Goal: Information Seeking & Learning: Check status

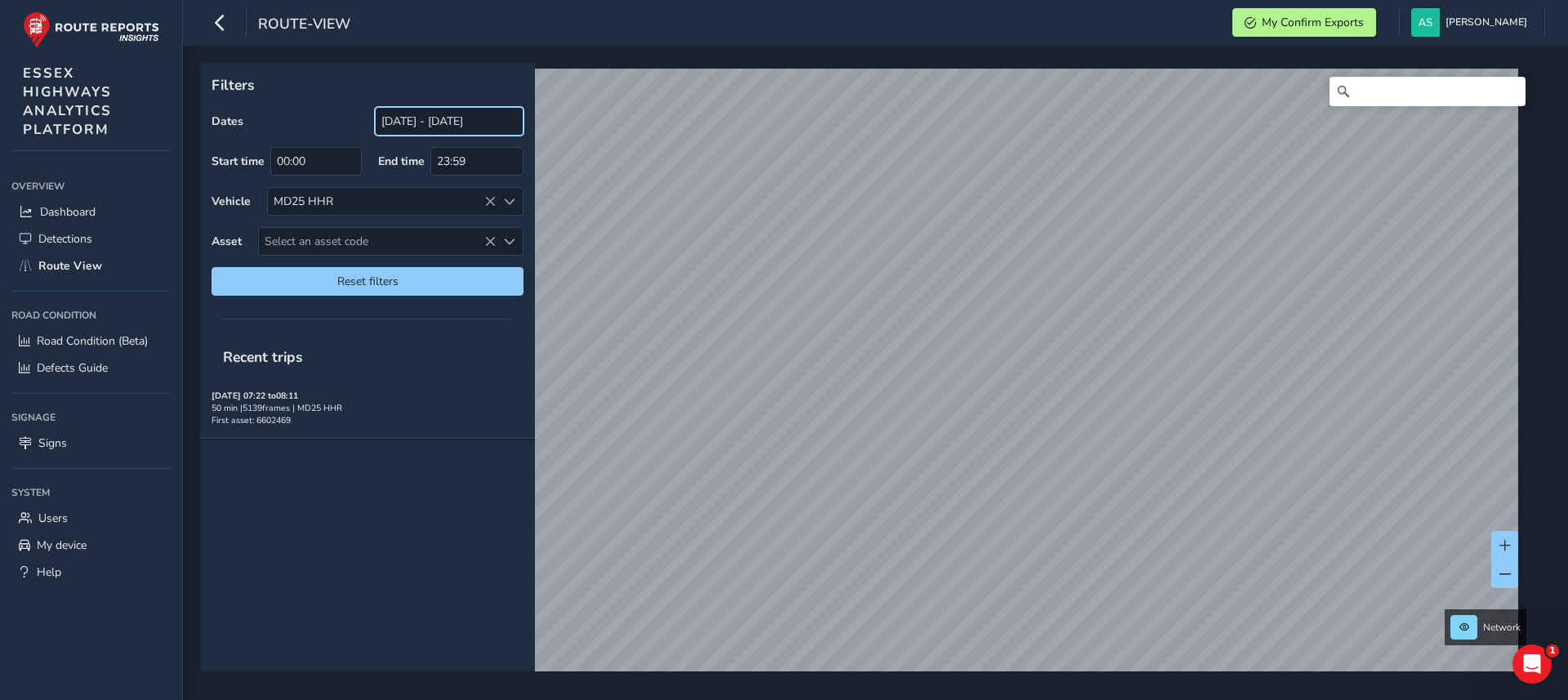
click at [444, 116] on input "[DATE] - [DATE]" at bounding box center [450, 120] width 149 height 29
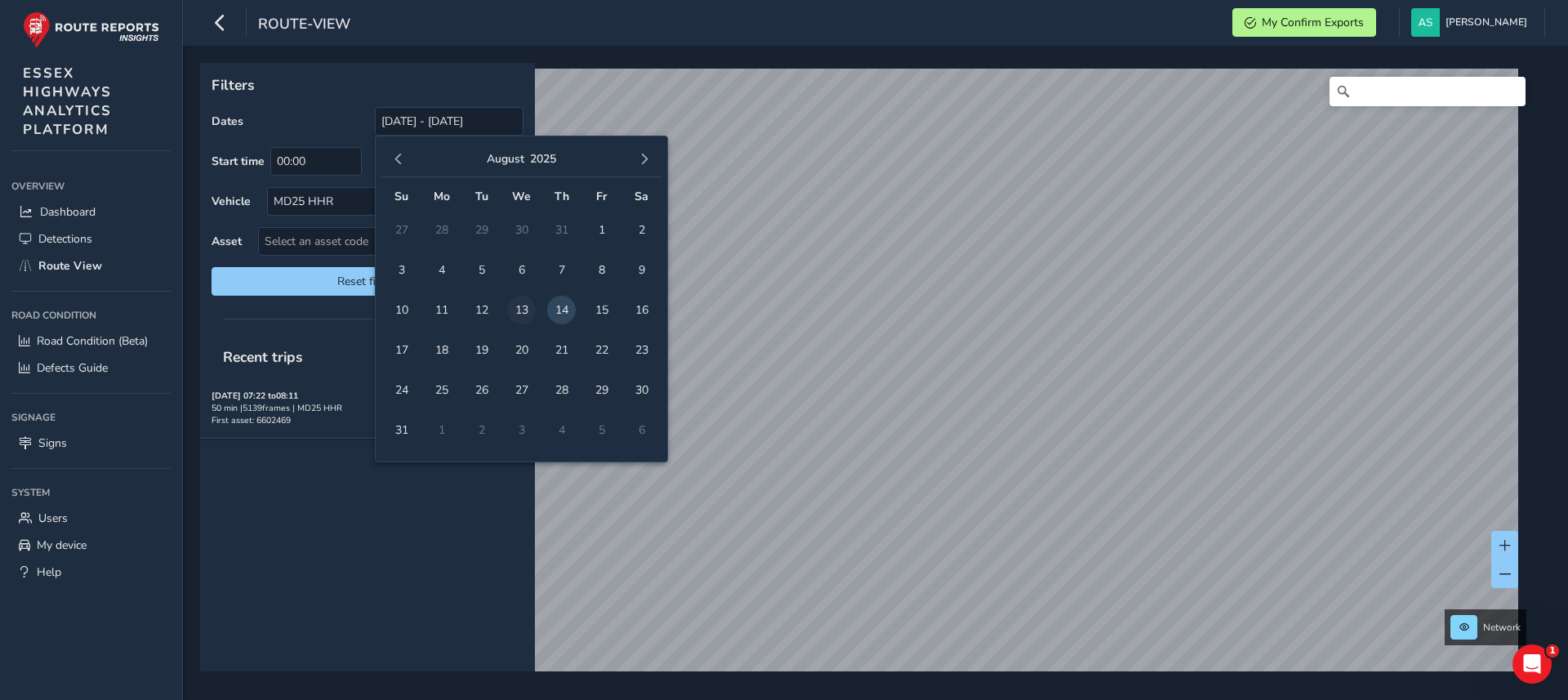
click at [521, 307] on span "13" at bounding box center [521, 309] width 29 height 29
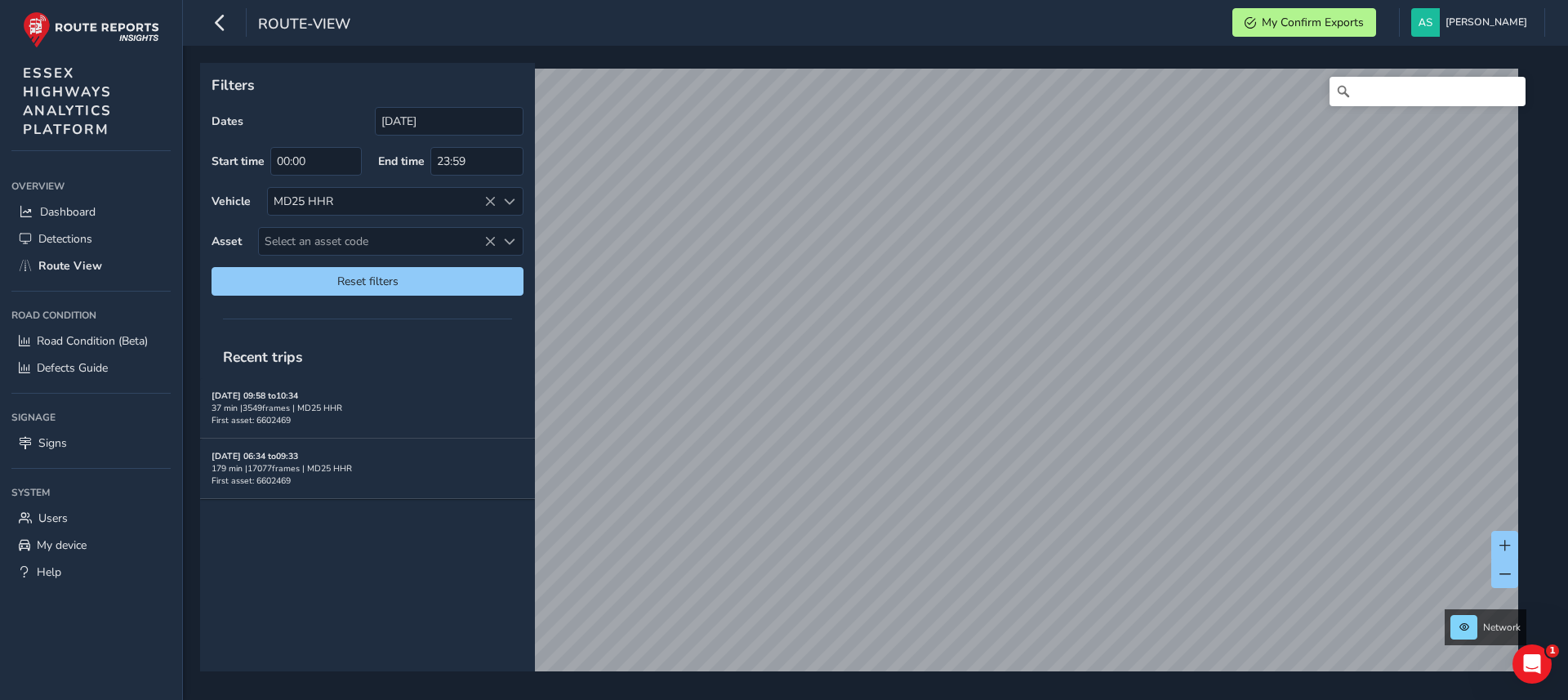
type input "[DATE] - [DATE]"
click at [1038, 683] on div "x Available inspection trips: [DATE] 09:13 Filters Dates [DATE] - [DATE] Start …" at bounding box center [875, 373] width 1385 height 654
click at [944, 478] on link "[DATE] 09:23" at bounding box center [946, 483] width 65 height 15
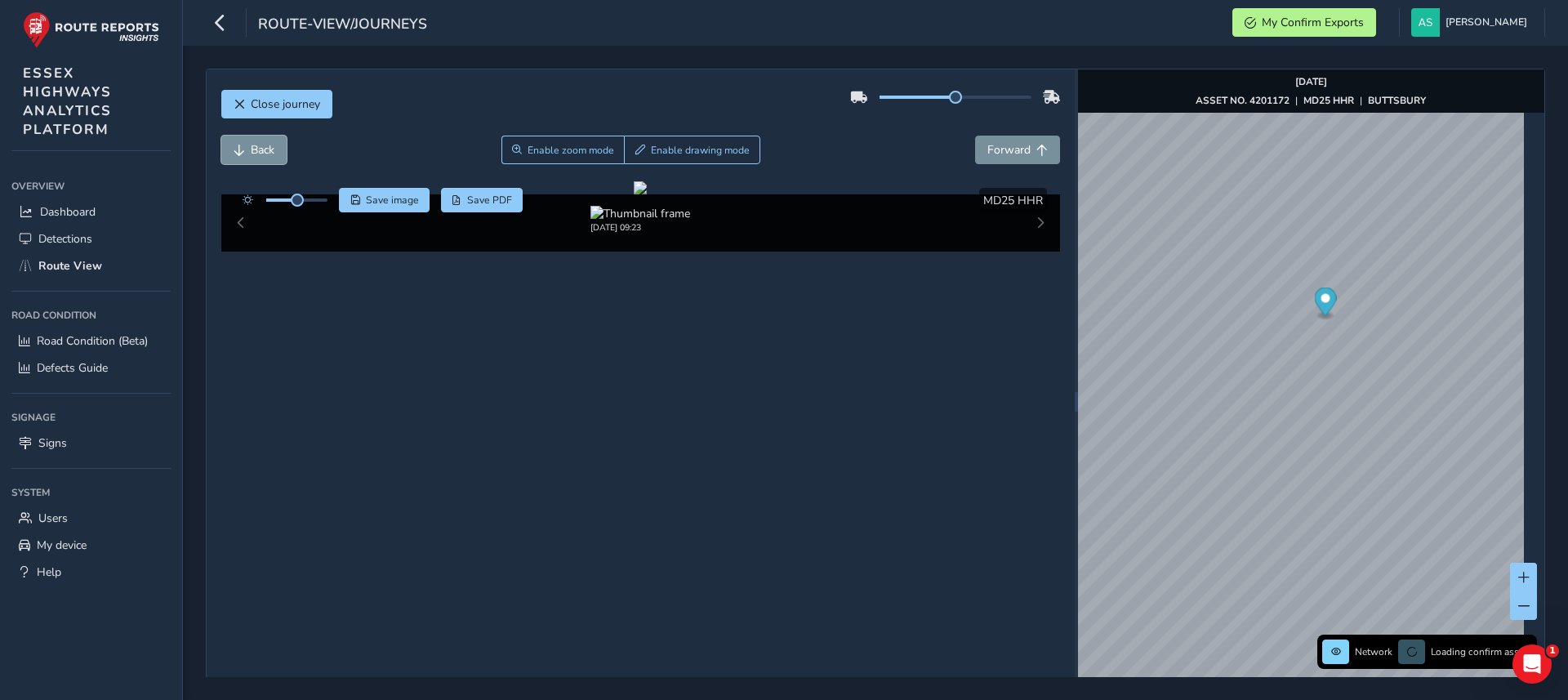
click at [261, 154] on span "Back" at bounding box center [262, 150] width 23 height 16
click at [256, 139] on button "Back" at bounding box center [253, 149] width 65 height 29
click at [261, 148] on span "Back" at bounding box center [262, 150] width 23 height 16
click at [988, 156] on span "Forward" at bounding box center [1009, 150] width 43 height 16
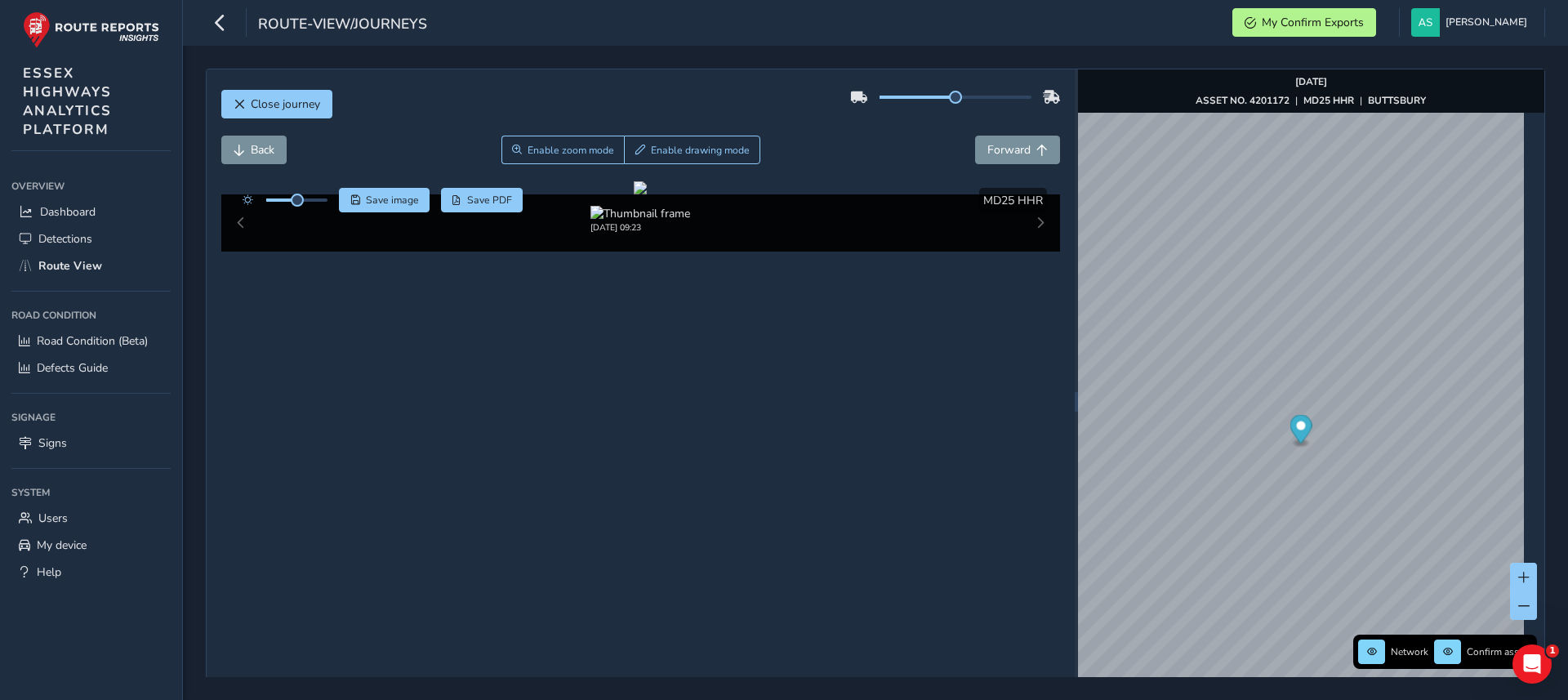
click at [265, 130] on div "Close journey" at bounding box center [640, 110] width 839 height 52
click at [264, 146] on span "Back" at bounding box center [262, 150] width 23 height 16
click at [1361, 433] on img "Preview frame" at bounding box center [1381, 433] width 41 height 13
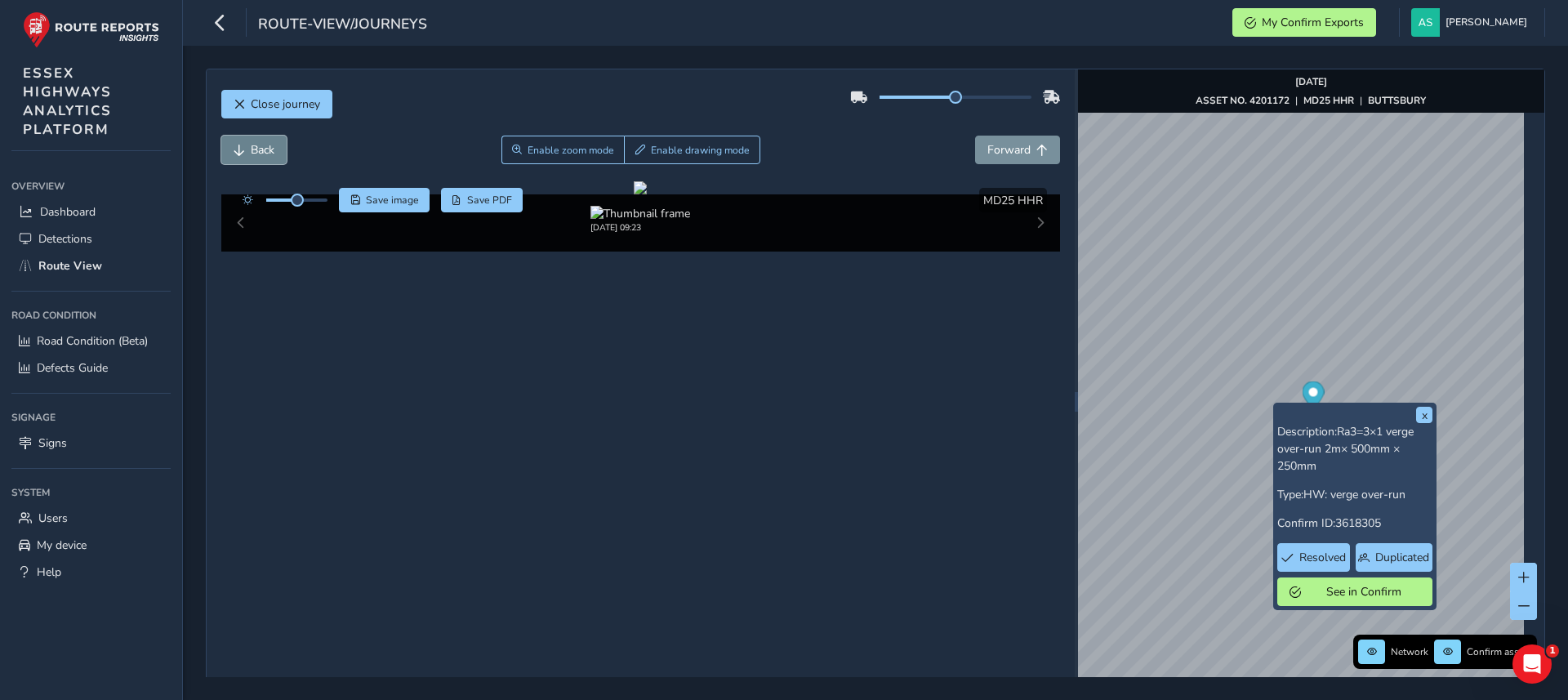
click at [275, 151] on button "Back" at bounding box center [253, 149] width 65 height 29
click at [238, 158] on button "Back" at bounding box center [253, 149] width 65 height 29
click at [409, 203] on span "Save image" at bounding box center [392, 199] width 53 height 13
click at [988, 152] on span "Forward" at bounding box center [1009, 150] width 43 height 16
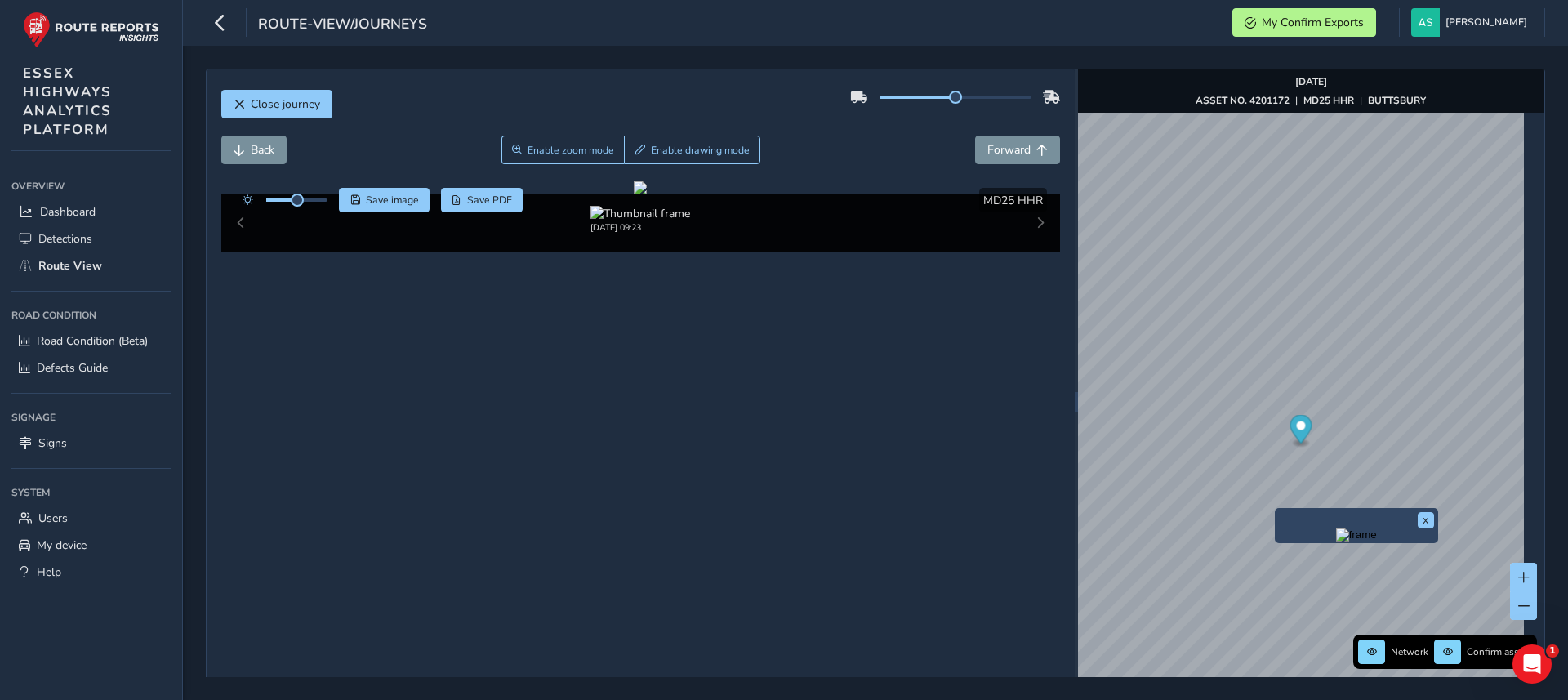
click at [1336, 541] on img "Preview frame" at bounding box center [1356, 535] width 41 height 13
click at [988, 154] on span "Forward" at bounding box center [1009, 150] width 43 height 16
click at [252, 148] on span "Back" at bounding box center [262, 150] width 23 height 16
click at [382, 198] on span "Save image" at bounding box center [392, 199] width 53 height 13
click at [997, 151] on span "Forward" at bounding box center [1009, 150] width 43 height 16
